Goal: Task Accomplishment & Management: Use online tool/utility

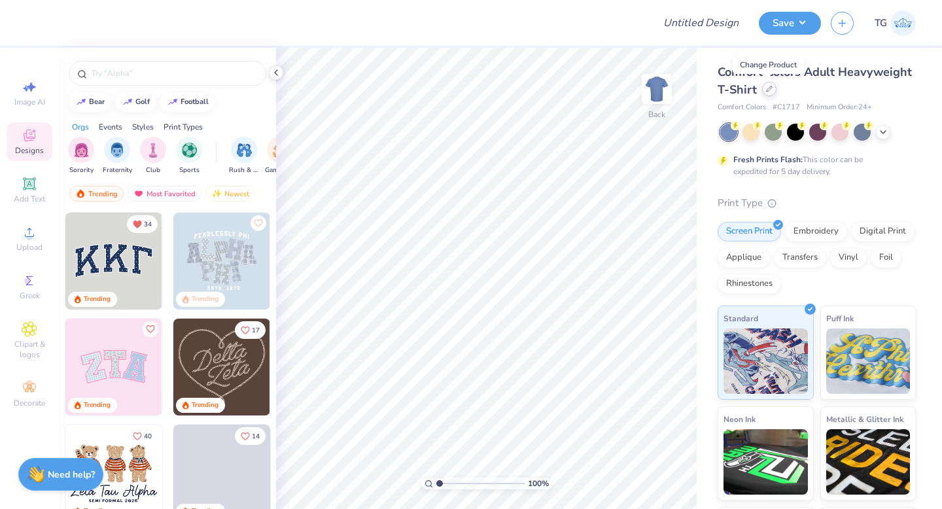
click at [768, 94] on div at bounding box center [769, 89] width 14 height 14
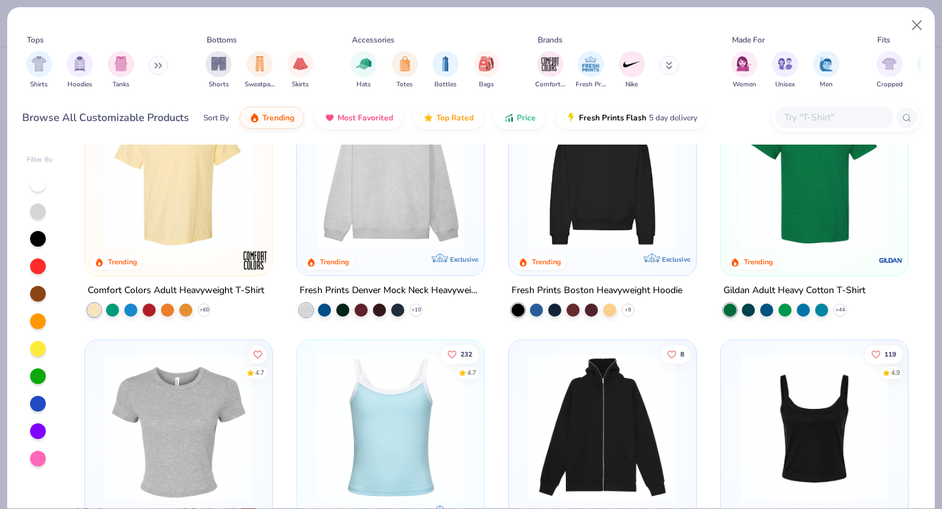
scroll to position [135, 0]
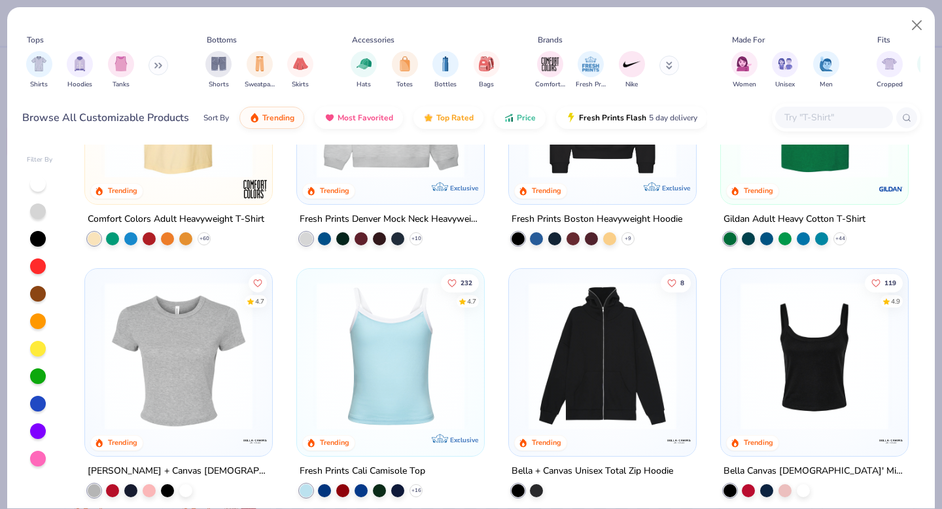
click at [838, 351] on img at bounding box center [814, 356] width 161 height 148
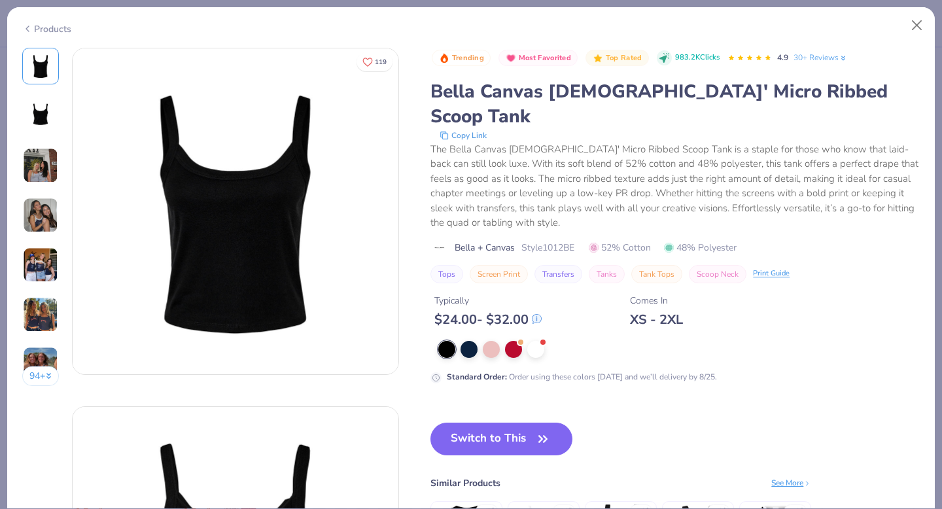
click at [44, 224] on img at bounding box center [40, 214] width 35 height 35
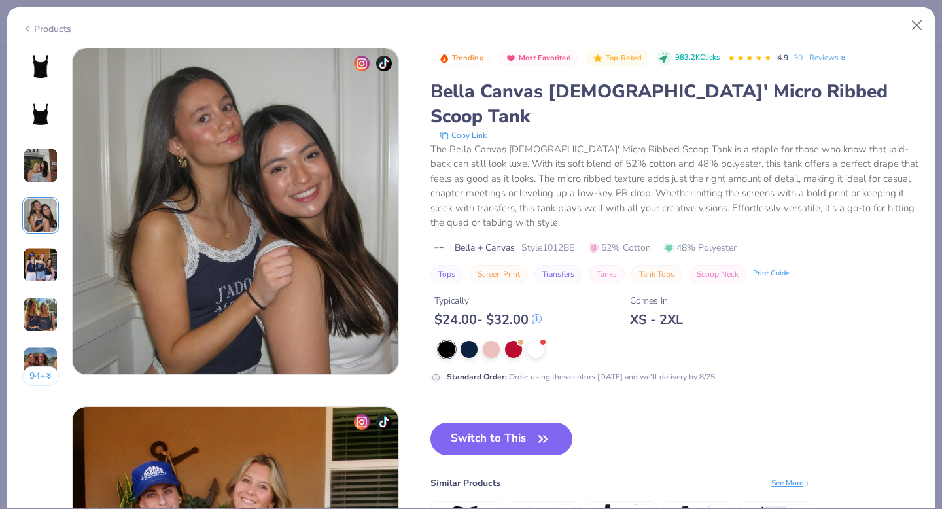
click at [41, 269] on img at bounding box center [40, 264] width 35 height 35
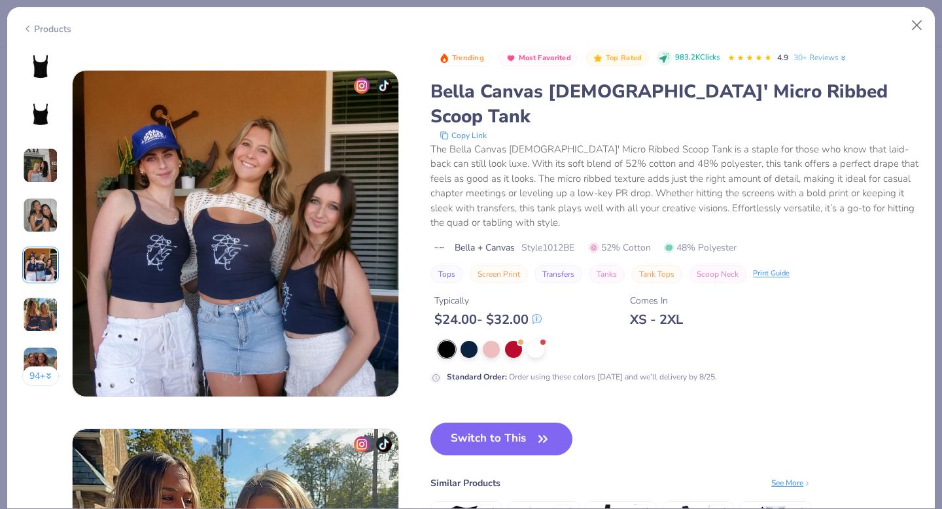
scroll to position [1433, 0]
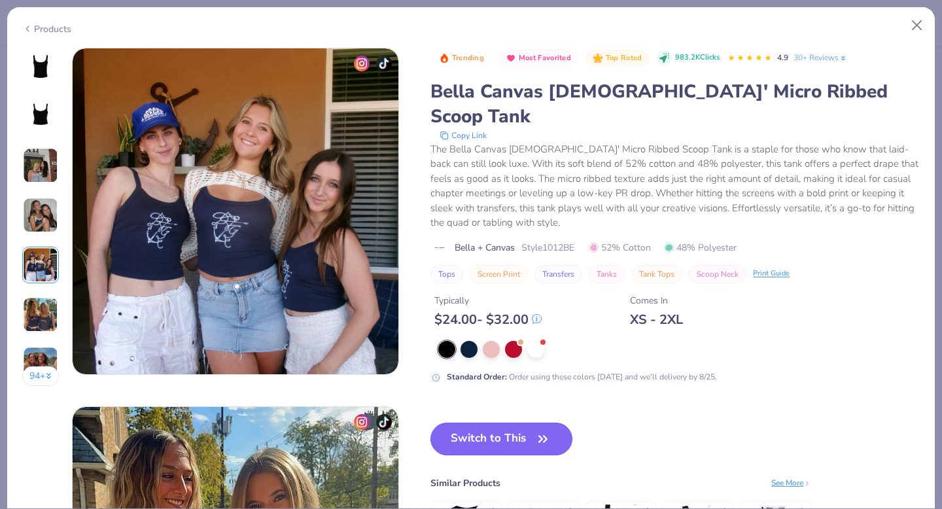
click at [486, 422] on button "Switch to This" at bounding box center [501, 438] width 142 height 33
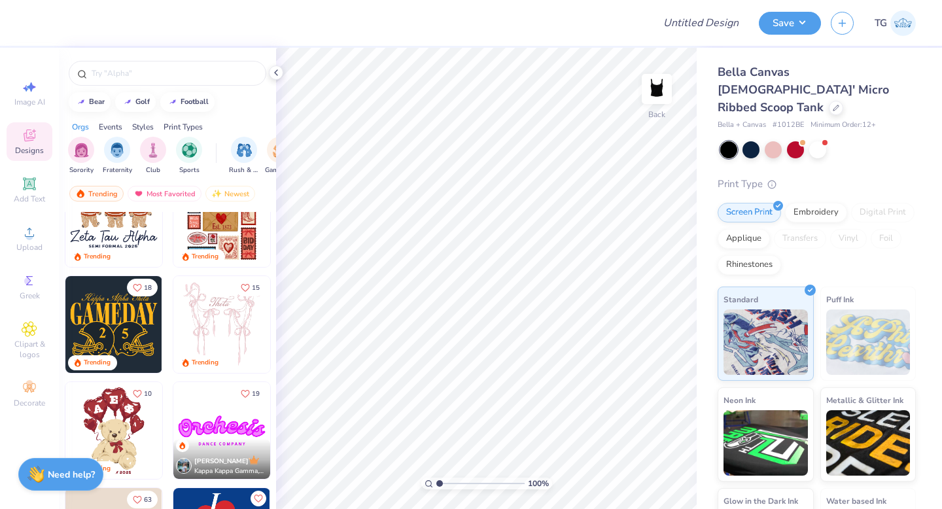
scroll to position [255, 0]
click at [142, 71] on input "text" at bounding box center [173, 73] width 167 height 13
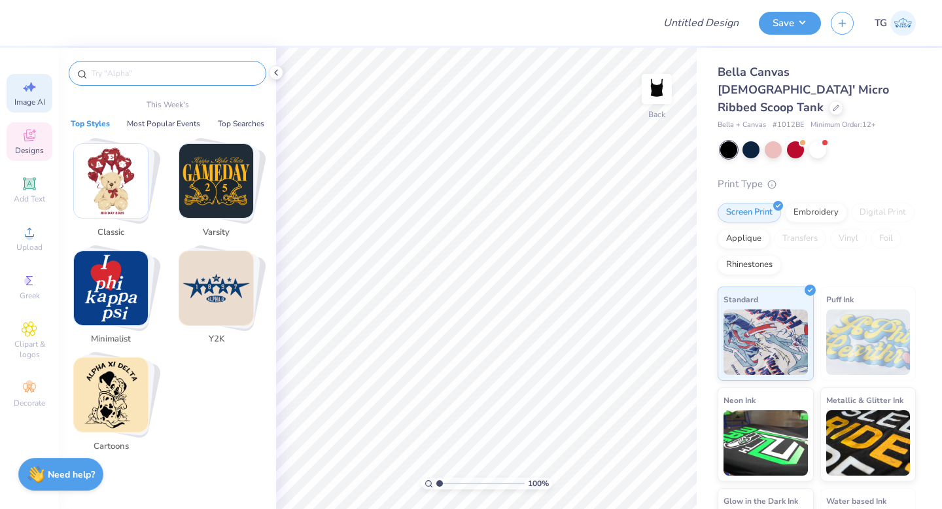
click at [16, 94] on div "Image AI" at bounding box center [30, 93] width 46 height 39
select select "4"
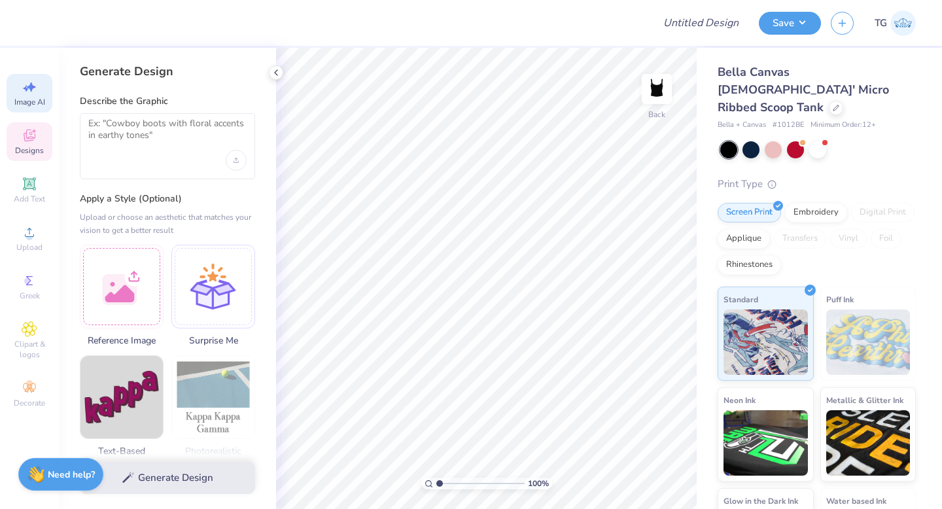
click at [33, 129] on icon at bounding box center [30, 136] width 16 height 16
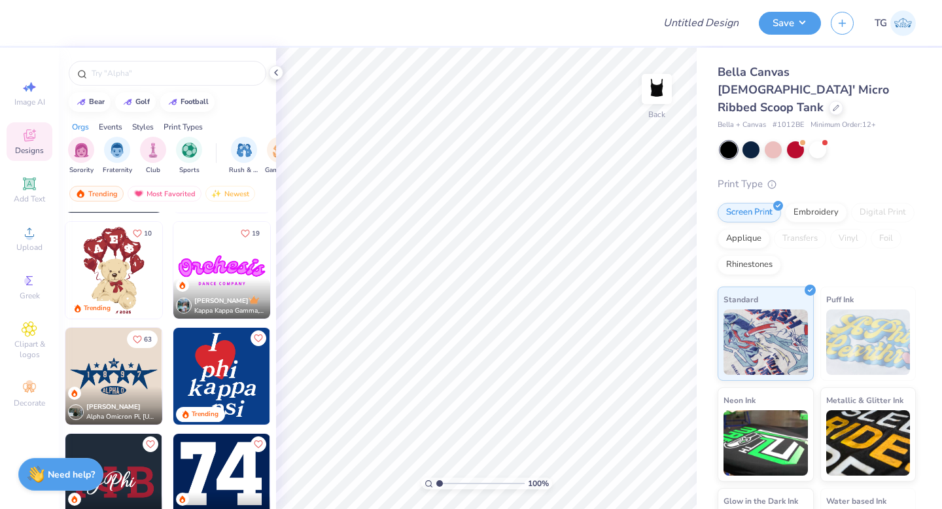
scroll to position [500, 0]
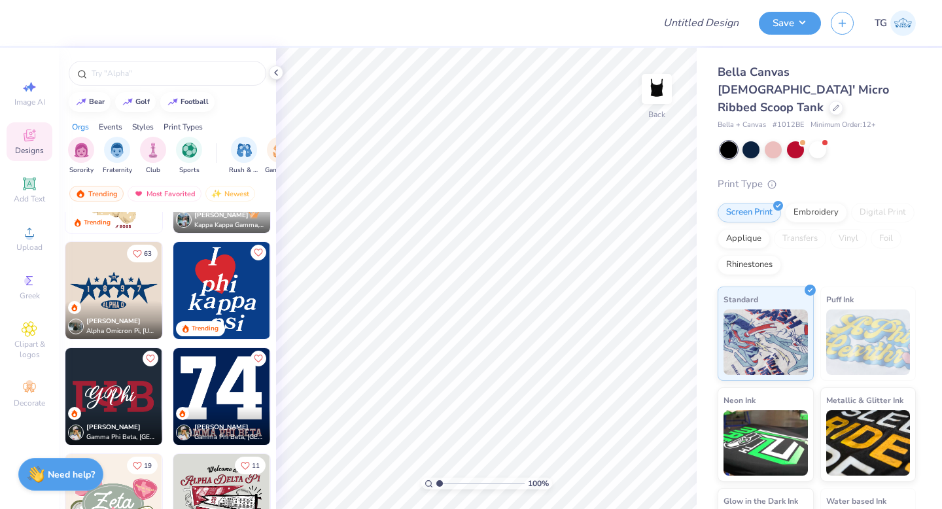
click at [111, 307] on div "[PERSON_NAME] Alpha Omicron Pi, [US_STATE] A&M University" at bounding box center [113, 320] width 97 height 38
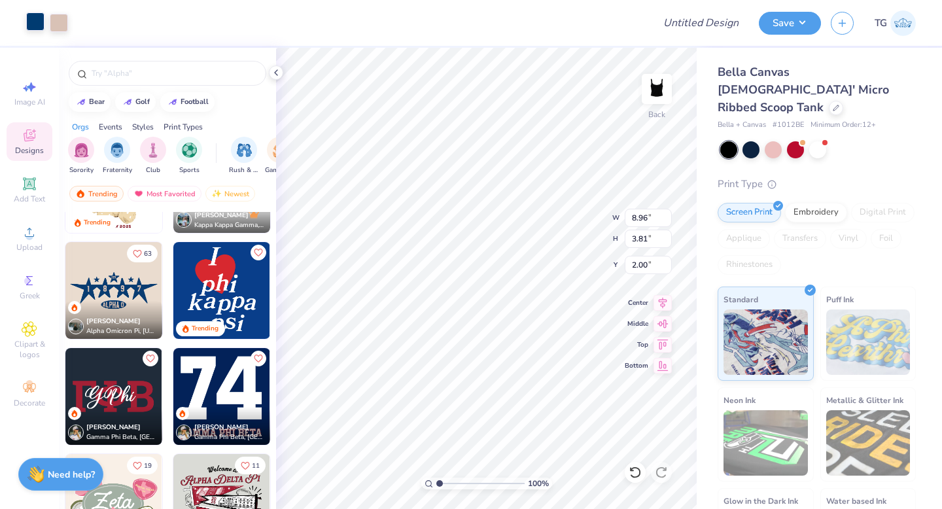
click at [39, 21] on div at bounding box center [35, 21] width 18 height 18
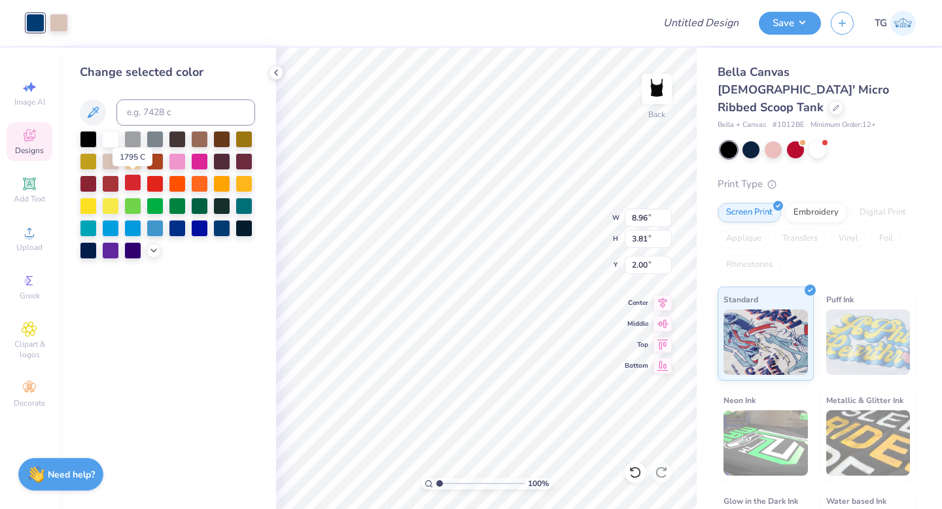
click at [136, 185] on div at bounding box center [132, 182] width 17 height 17
type input "6.13"
type input "2.61"
